Goal: Transaction & Acquisition: Book appointment/travel/reservation

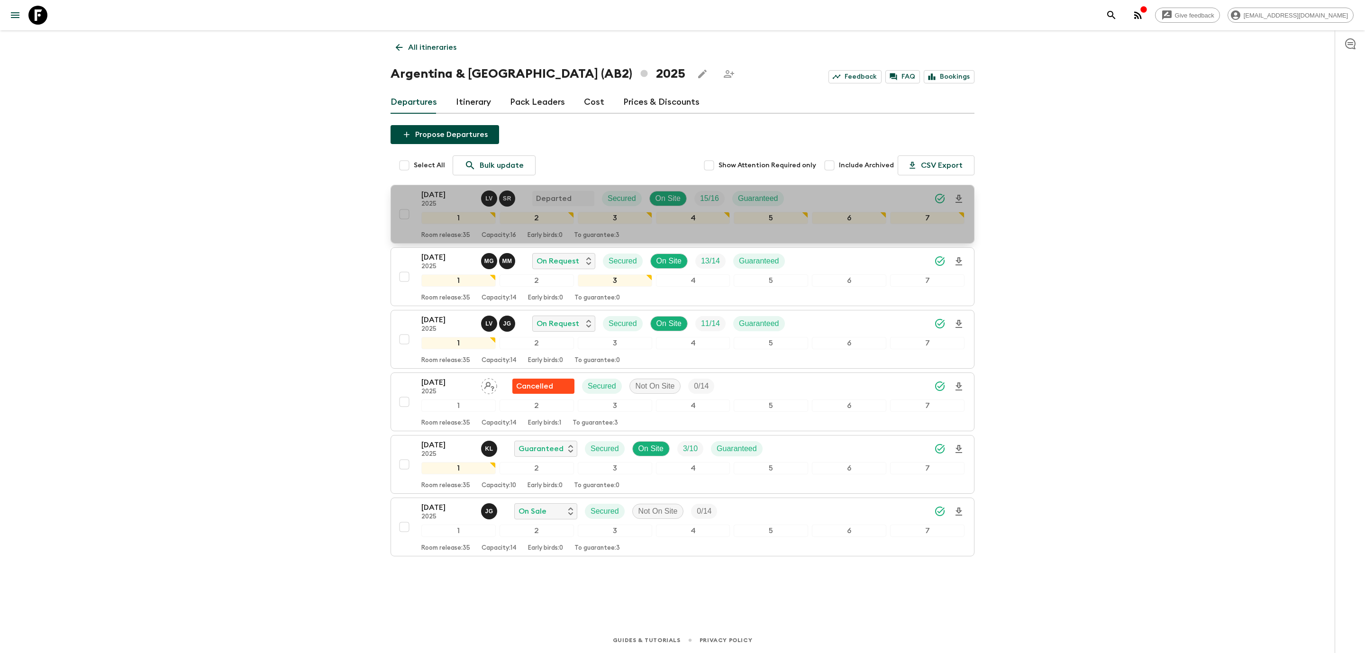
click at [456, 194] on p "[DATE]" at bounding box center [447, 194] width 52 height 11
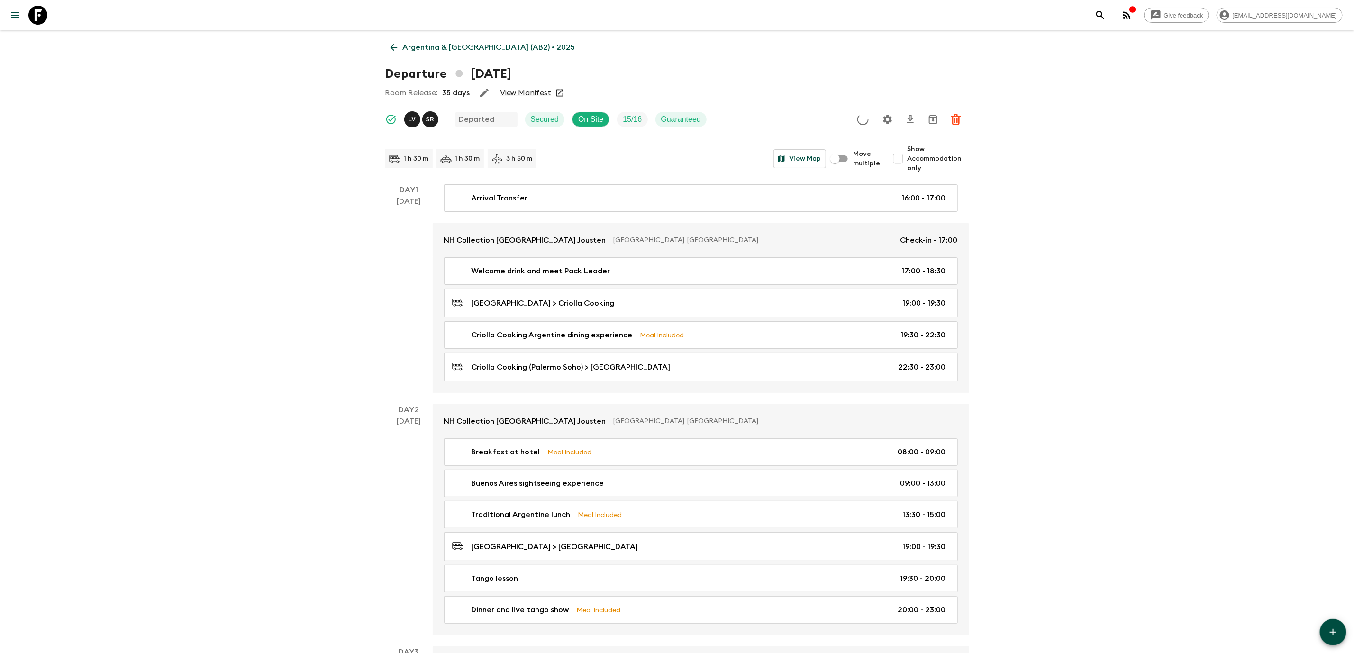
click at [540, 92] on link "View Manifest" at bounding box center [526, 92] width 52 height 9
click at [397, 43] on icon at bounding box center [394, 47] width 10 height 10
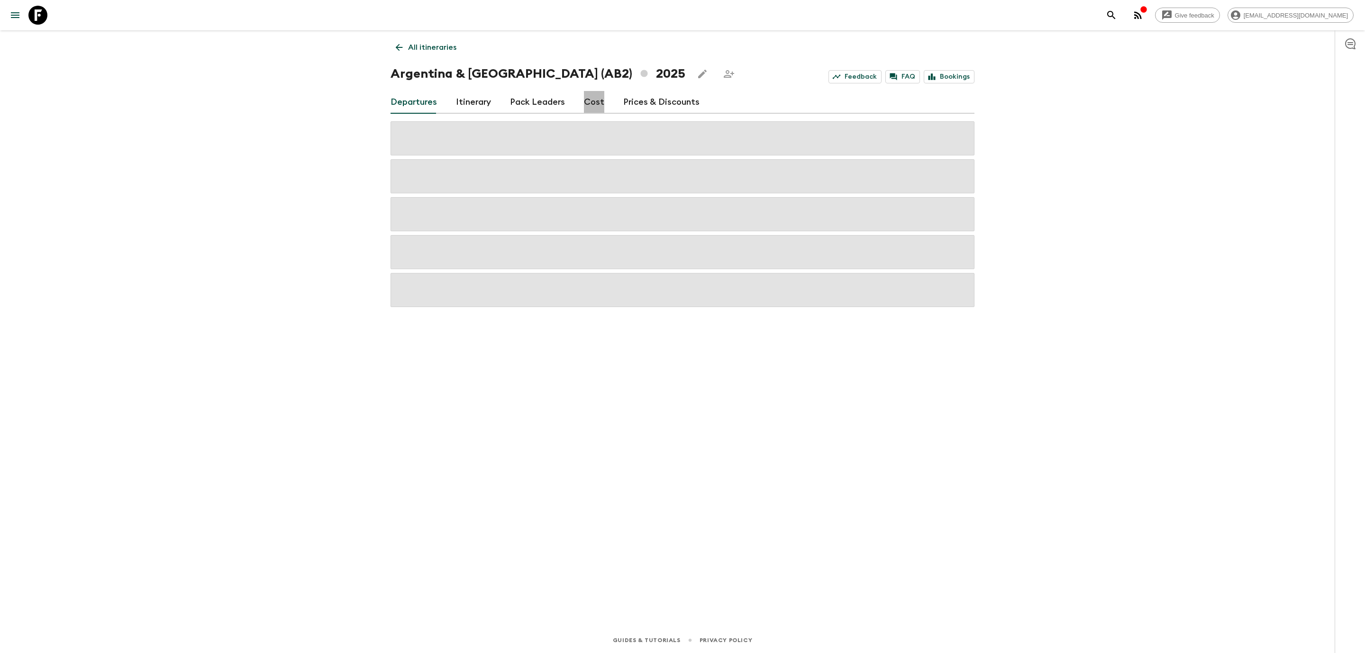
click at [592, 107] on link "Cost" at bounding box center [594, 102] width 20 height 23
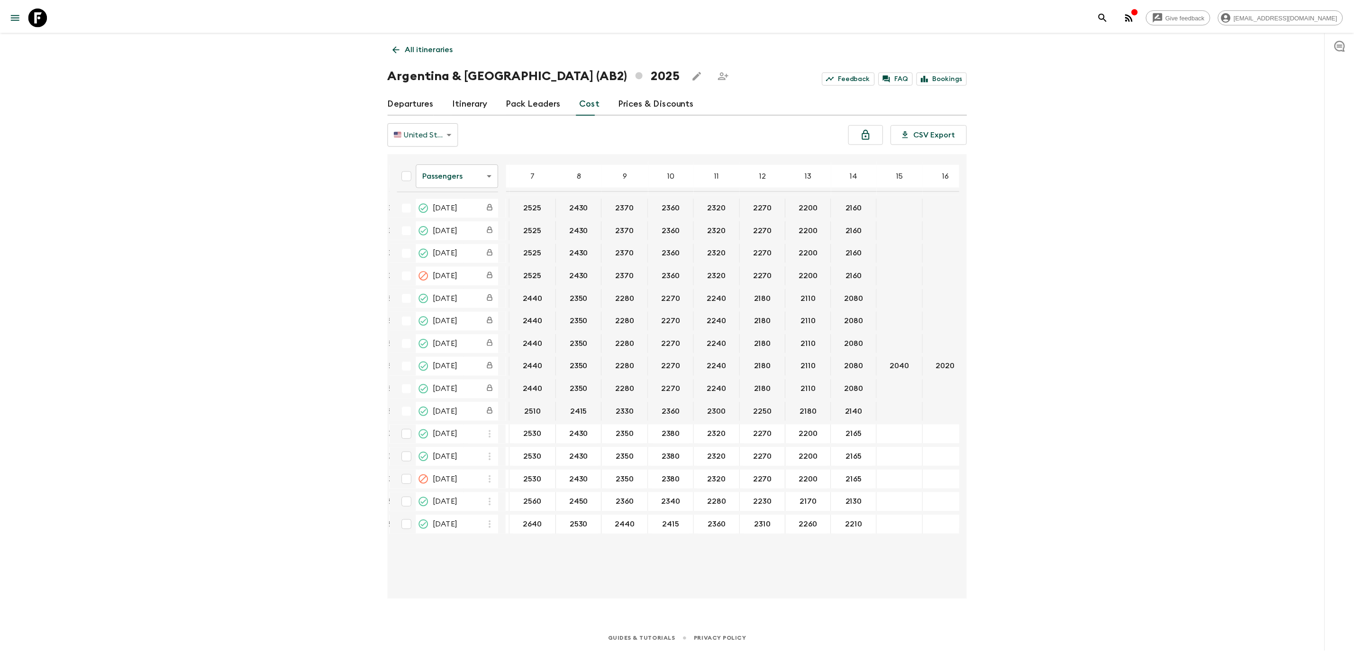
scroll to position [0, 153]
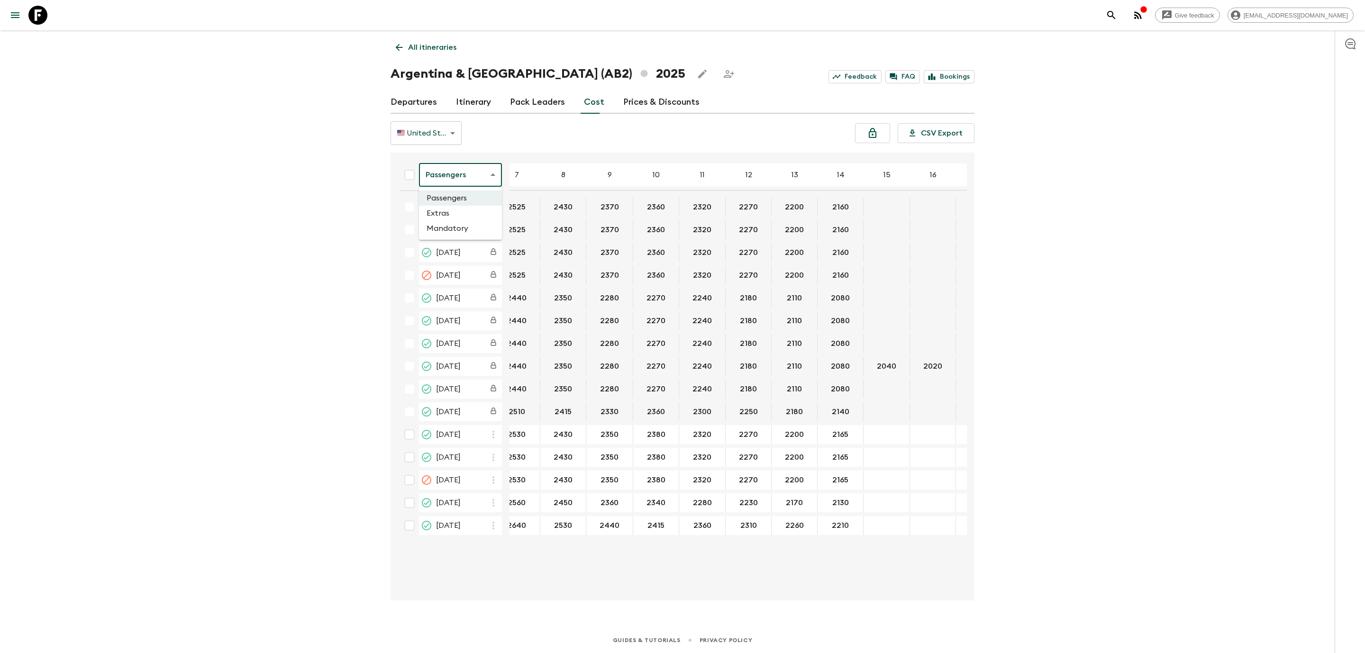
click at [456, 178] on body "Give feedback [EMAIL_ADDRESS][DOMAIN_NAME] All itineraries [GEOGRAPHIC_DATA] & …" at bounding box center [682, 326] width 1365 height 653
click at [453, 212] on li "Extras" at bounding box center [460, 213] width 83 height 15
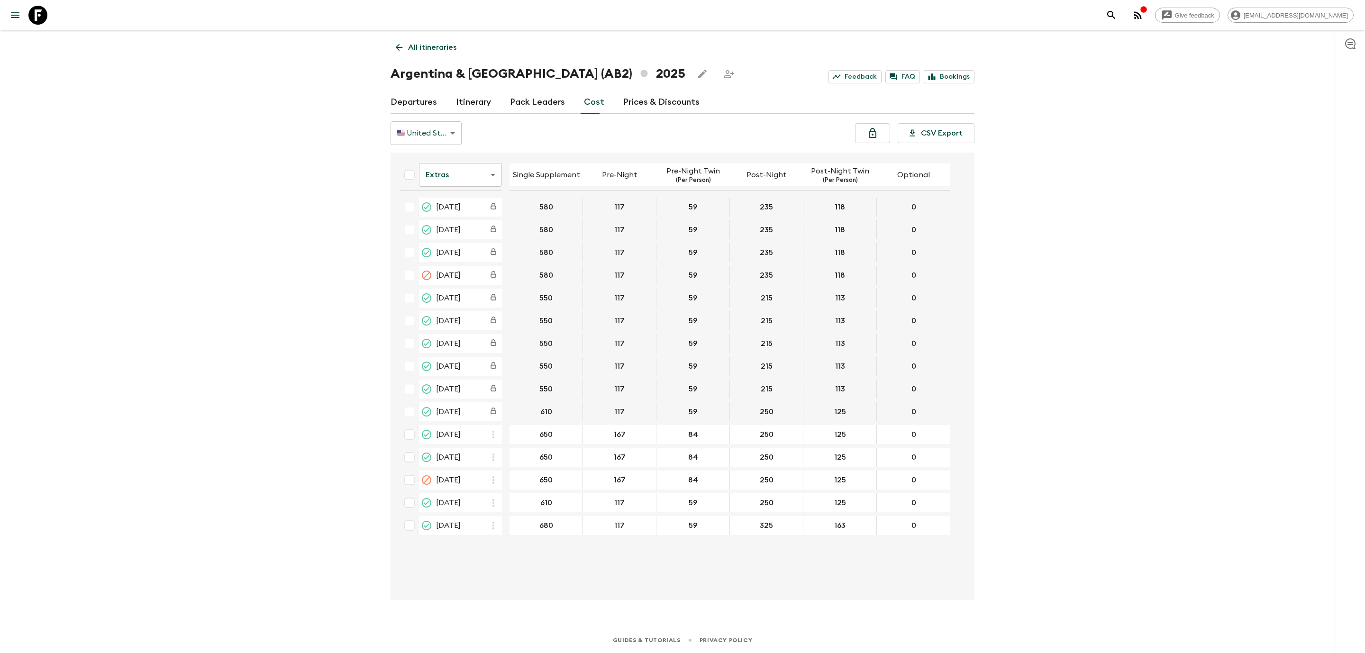
click at [40, 18] on icon at bounding box center [37, 15] width 19 height 19
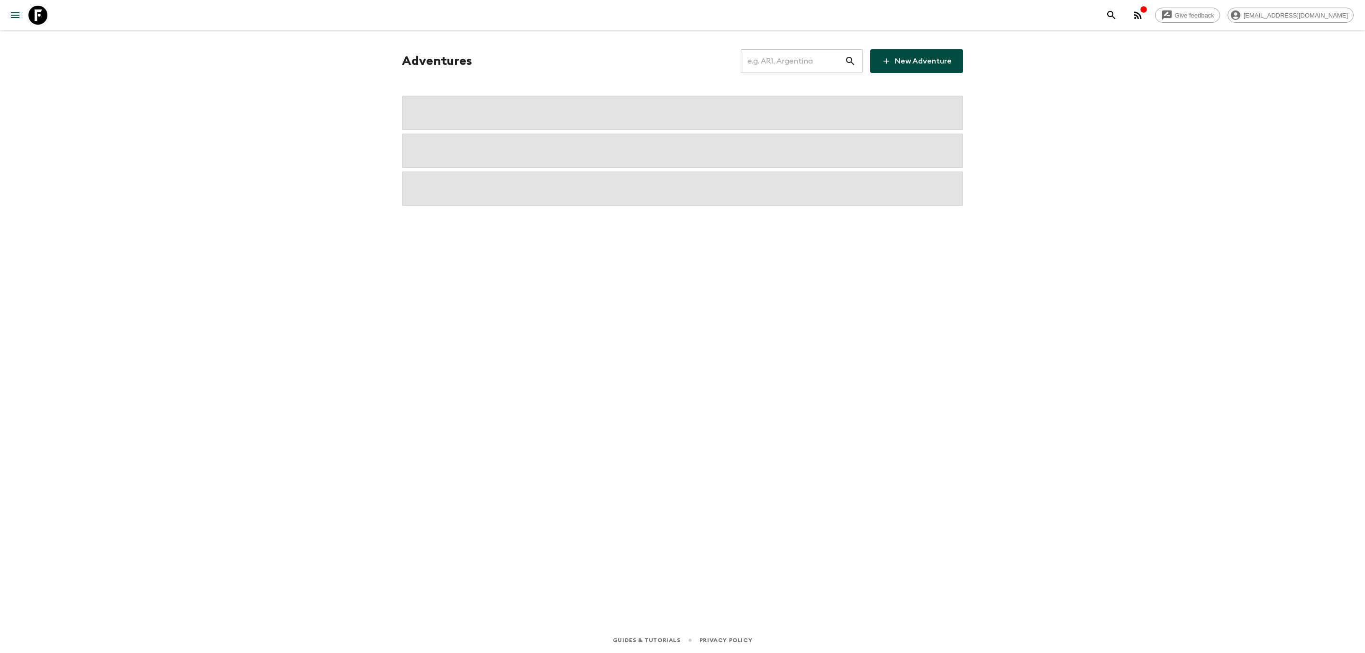
click at [805, 61] on input "text" at bounding box center [793, 61] width 104 height 27
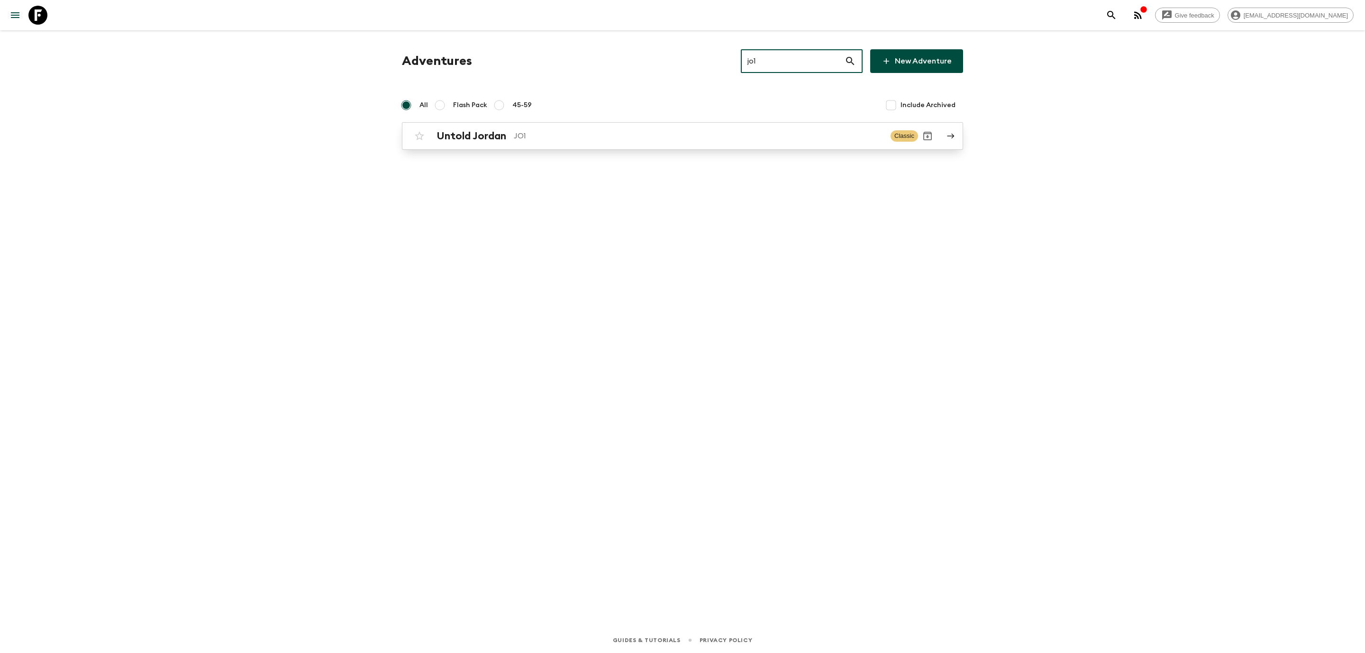
type input "jo1"
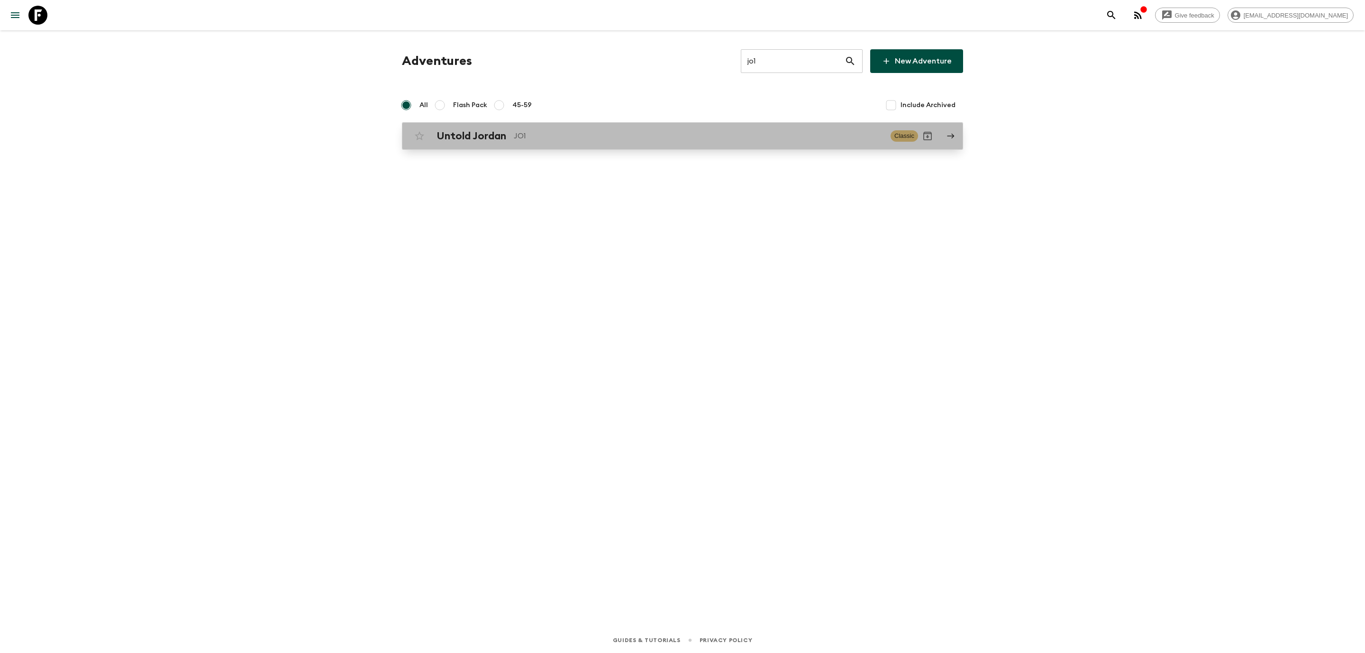
click at [471, 141] on h2 "Untold Jordan" at bounding box center [472, 136] width 70 height 12
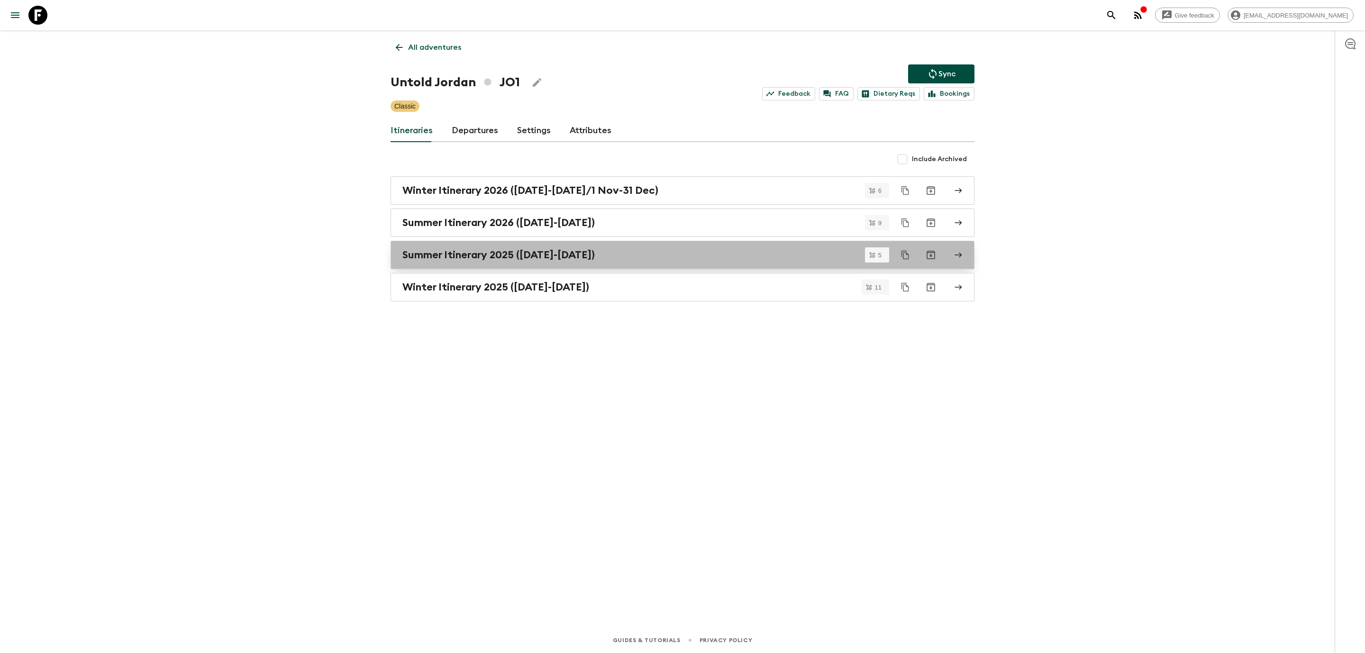
click at [556, 255] on h2 "Summer Itinerary 2025 ([DATE]-[DATE])" at bounding box center [498, 255] width 192 height 12
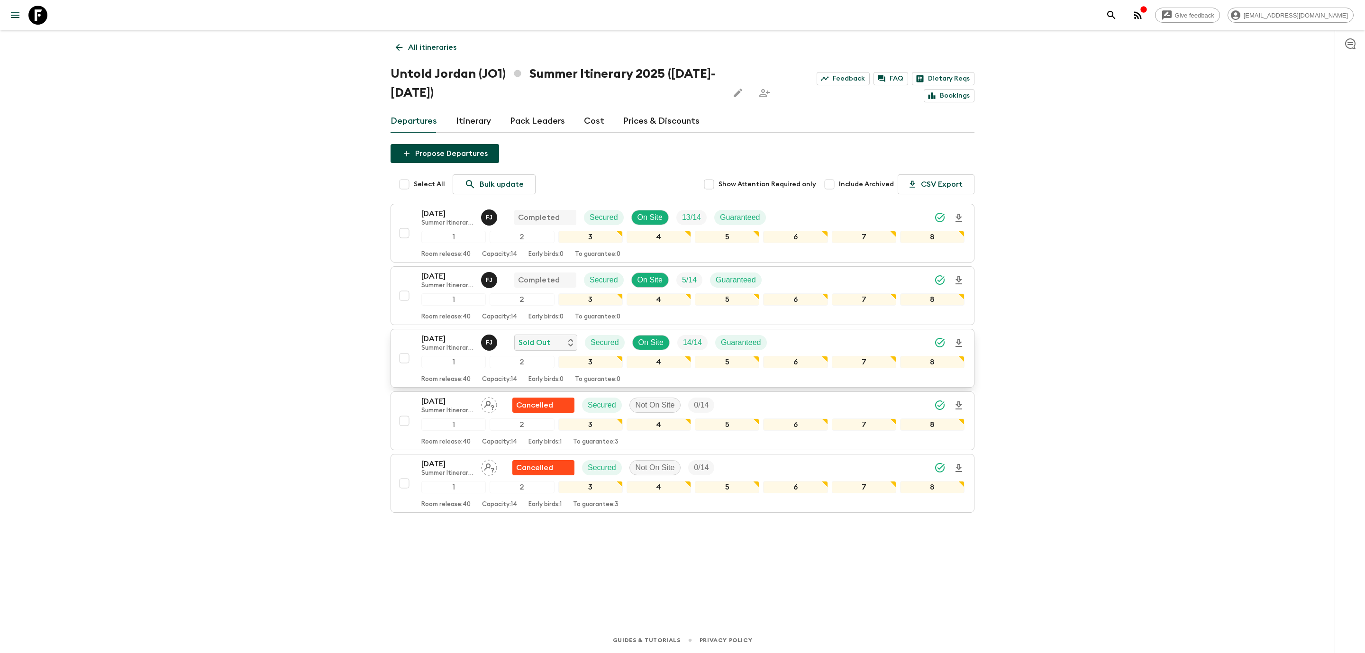
click at [430, 337] on p "[DATE]" at bounding box center [447, 338] width 52 height 11
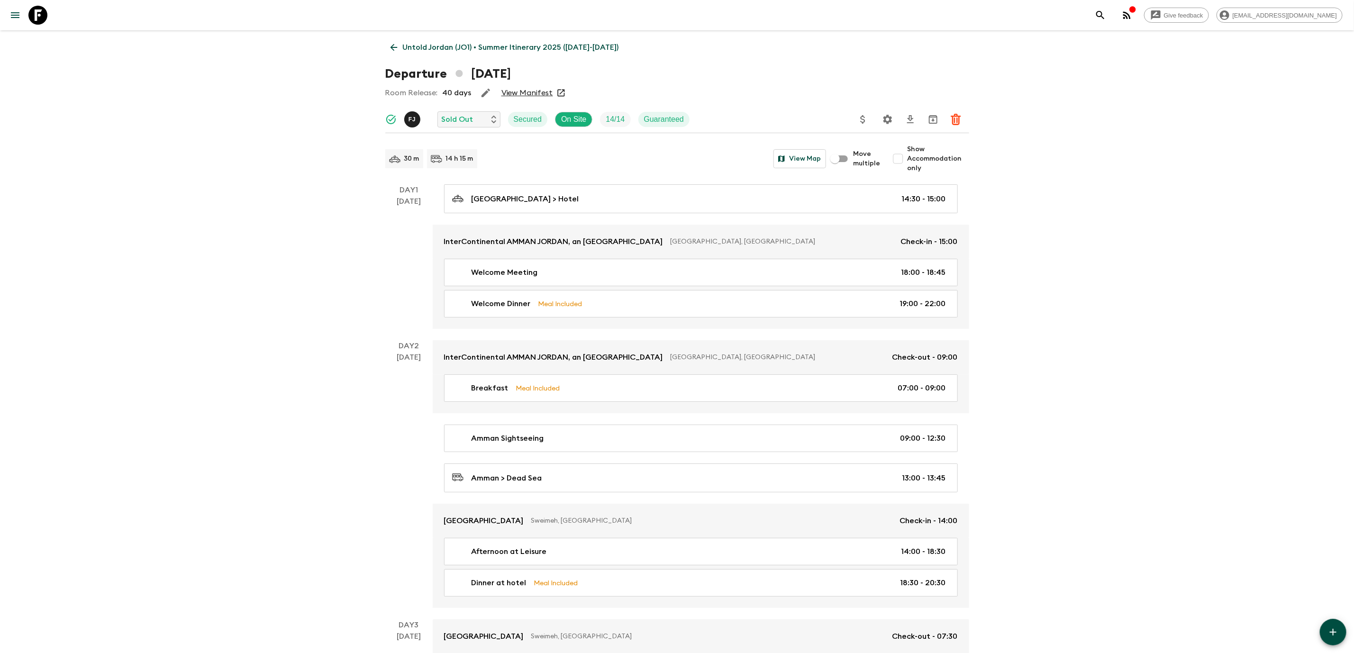
click at [520, 95] on link "View Manifest" at bounding box center [527, 92] width 52 height 9
click at [389, 47] on icon at bounding box center [394, 47] width 10 height 10
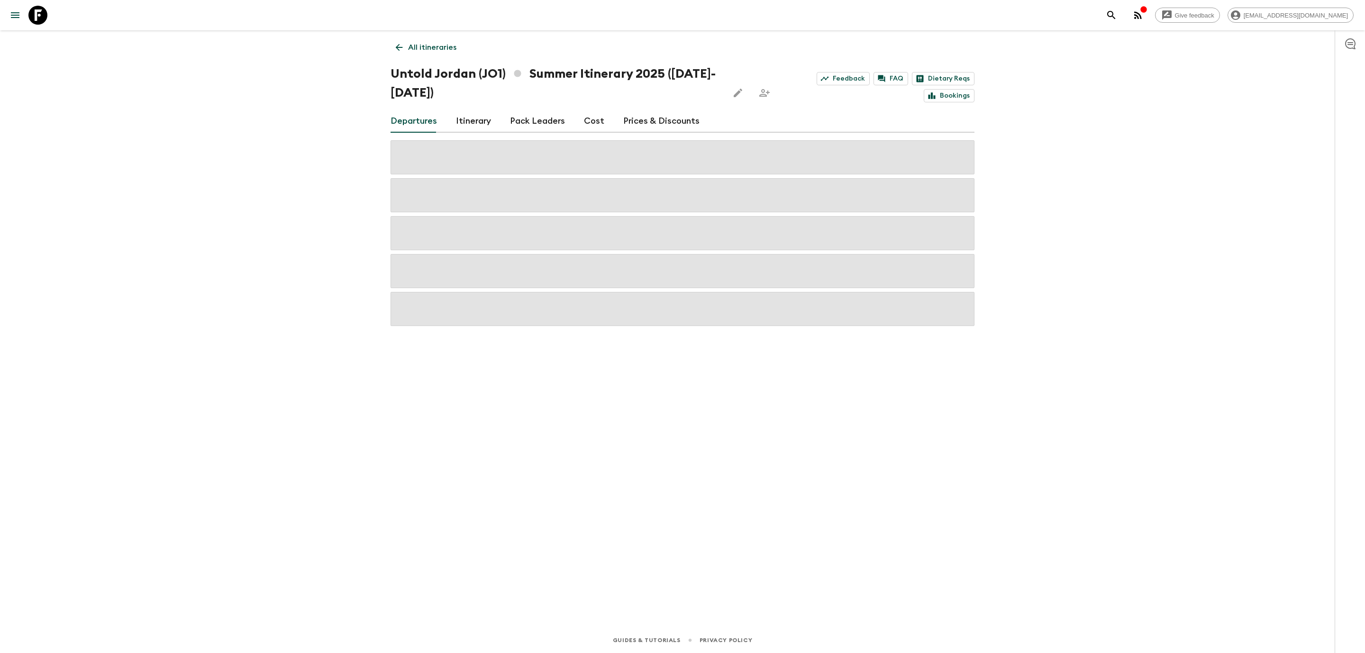
click at [589, 117] on link "Cost" at bounding box center [594, 121] width 20 height 23
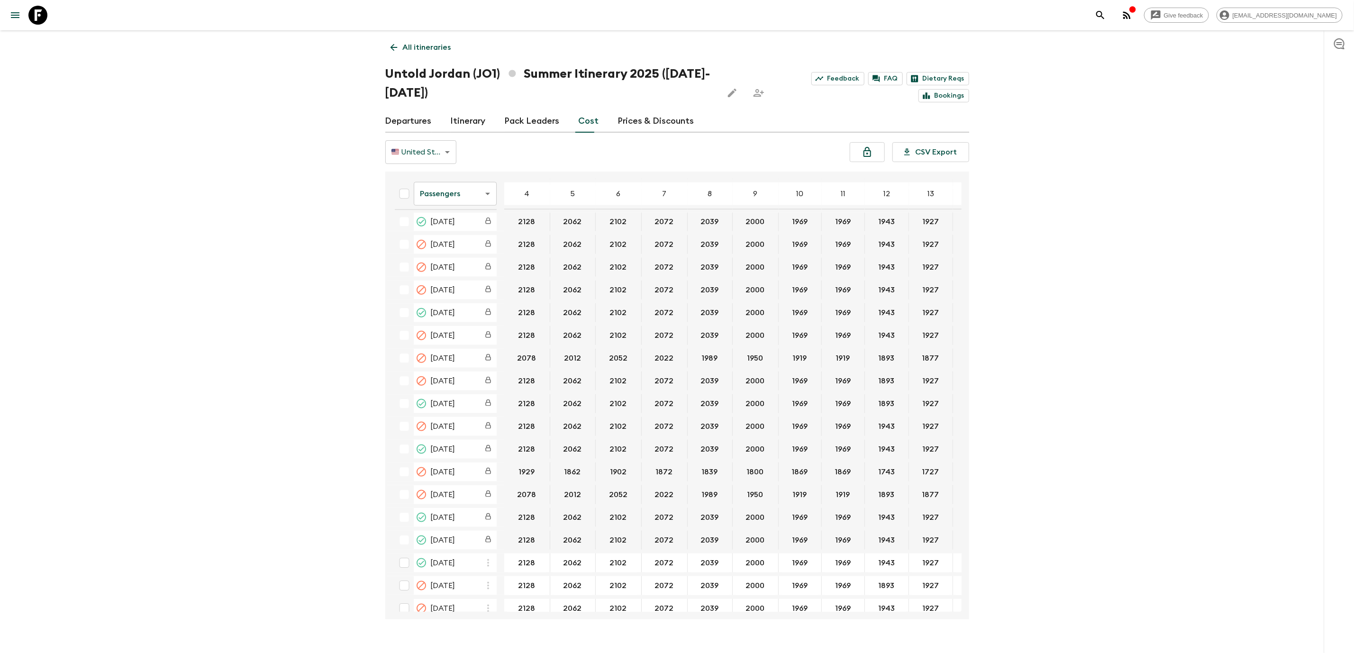
scroll to position [801, 99]
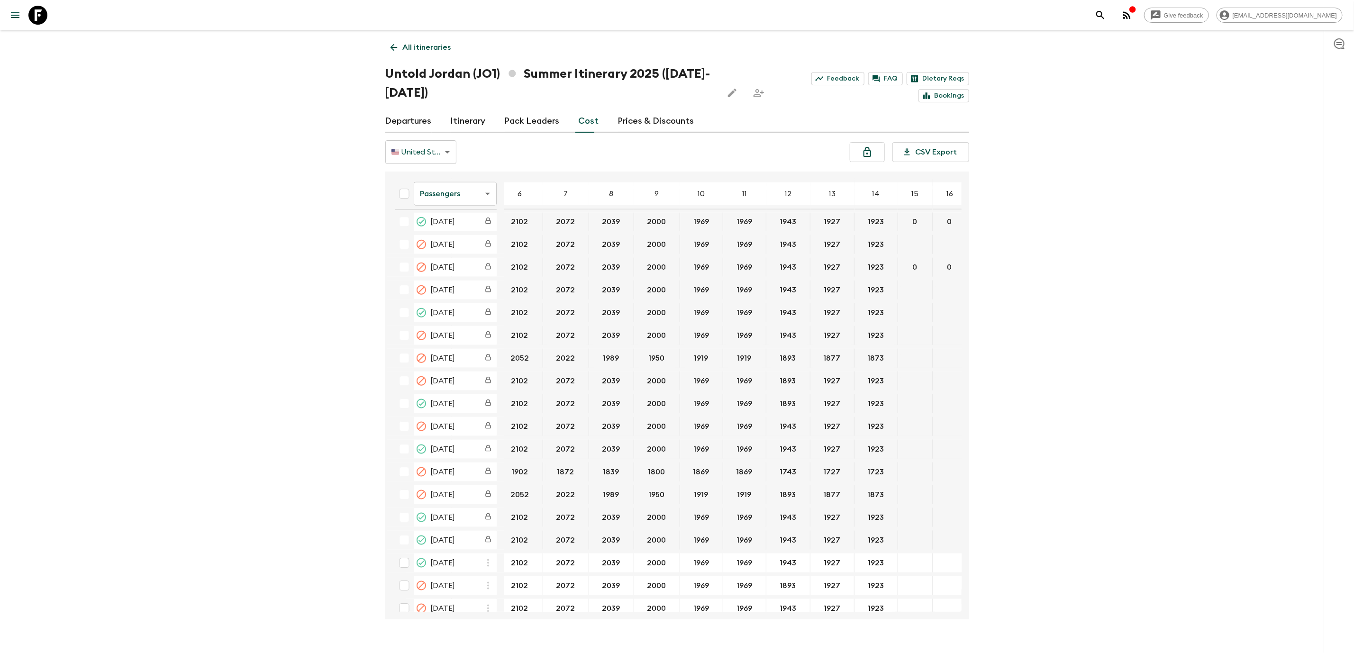
click at [472, 194] on body "Give feedback [EMAIL_ADDRESS][DOMAIN_NAME] All itineraries Untold [GEOGRAPHIC_D…" at bounding box center [677, 336] width 1354 height 672
click at [470, 226] on li "Extras" at bounding box center [454, 232] width 83 height 15
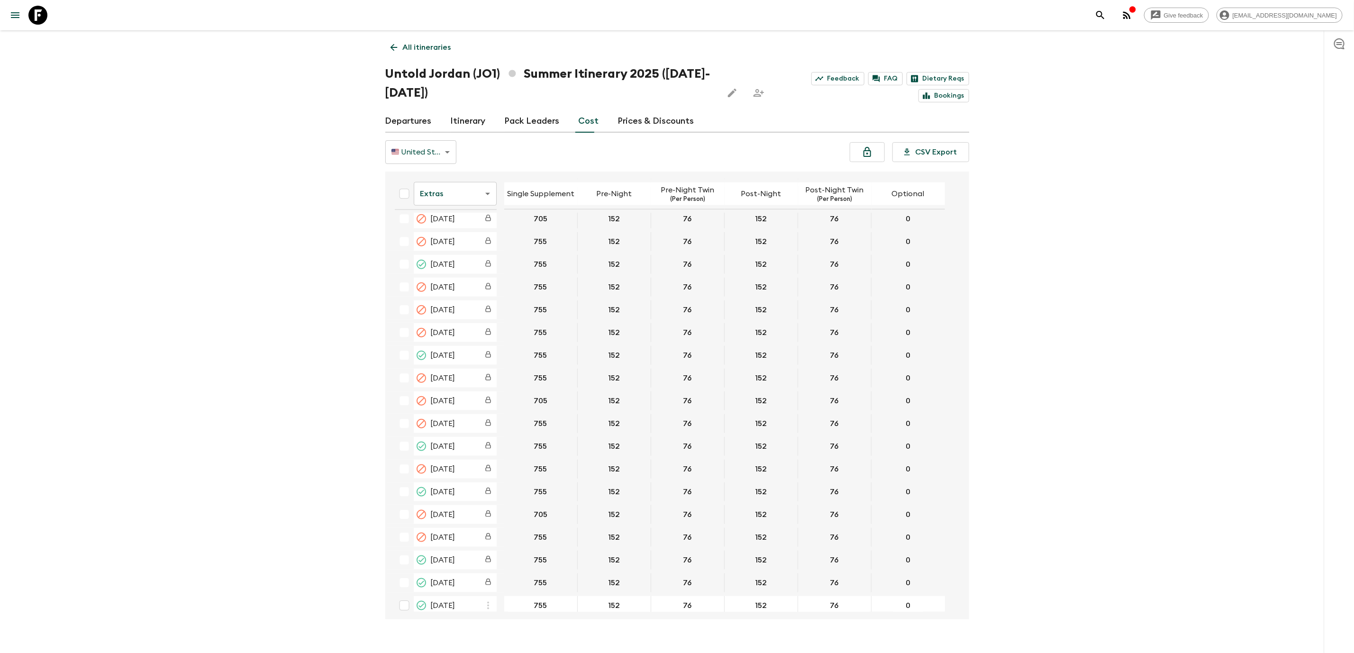
scroll to position [797, 0]
